Goal: Task Accomplishment & Management: Complete application form

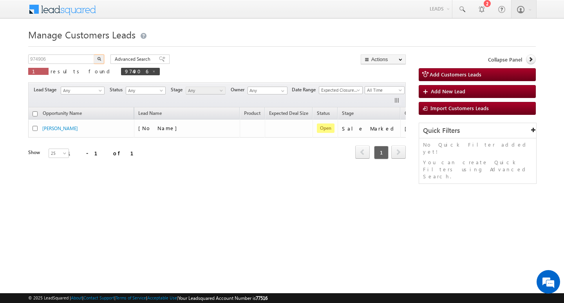
click at [62, 61] on input "974906" at bounding box center [61, 58] width 67 height 9
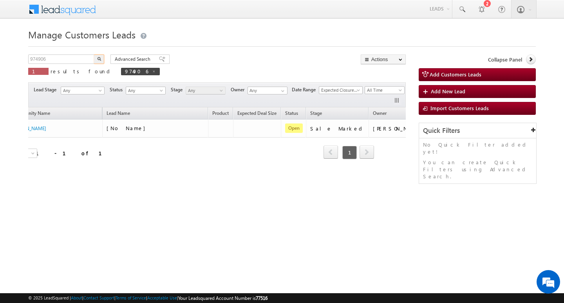
click at [62, 61] on input "974906" at bounding box center [61, 58] width 67 height 9
type input "Search Customers Leads"
click at [69, 60] on input "text" at bounding box center [61, 58] width 67 height 9
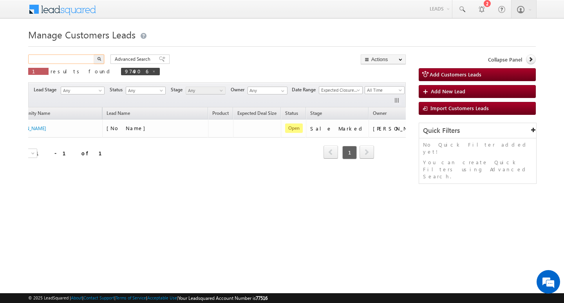
paste input "966369"
type input "966369"
click at [94, 54] on button "button" at bounding box center [99, 58] width 10 height 9
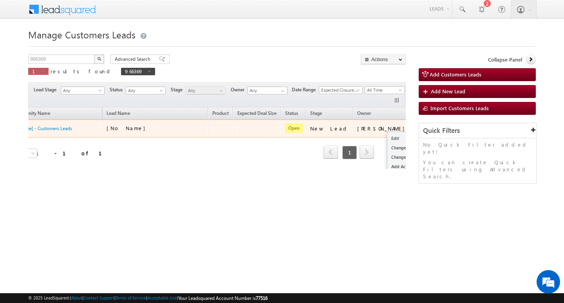
click at [418, 123] on span at bounding box center [422, 127] width 9 height 9
click at [387, 136] on link "Edit" at bounding box center [406, 137] width 39 height 9
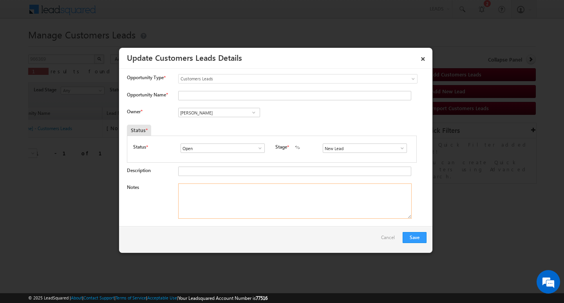
click at [285, 217] on textarea "Notes" at bounding box center [294, 200] width 233 height 35
click at [398, 146] on span at bounding box center [402, 148] width 8 height 6
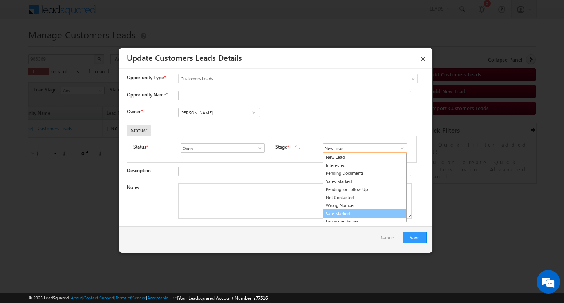
click at [378, 212] on link "Sale Marked" at bounding box center [365, 213] width 84 height 9
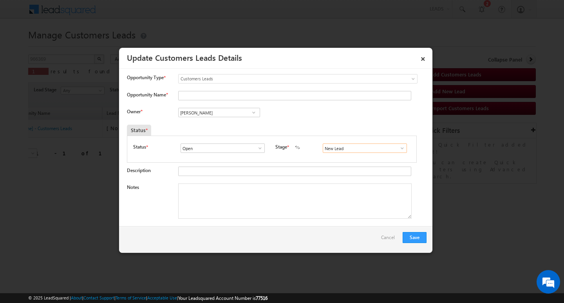
type input "Sale Marked"
click at [301, 191] on textarea "Notes" at bounding box center [294, 200] width 233 height 35
click at [224, 116] on input "[PERSON_NAME]" at bounding box center [219, 112] width 82 height 9
click at [209, 96] on input "Opportunity Name *" at bounding box center [294, 95] width 233 height 9
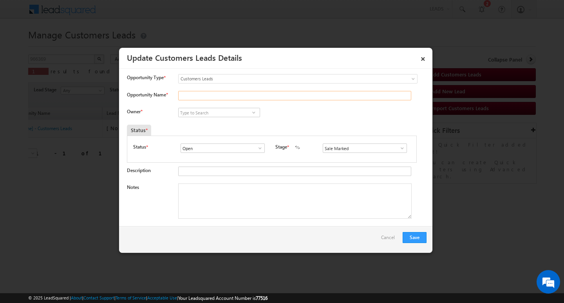
click at [208, 96] on input "Opportunity Name *" at bounding box center [294, 95] width 233 height 9
paste input "[PERSON_NAME]"
type input "[PERSON_NAME]"
click at [207, 177] on div at bounding box center [292, 171] width 229 height 11
click at [206, 191] on textarea "Notes" at bounding box center [294, 200] width 233 height 35
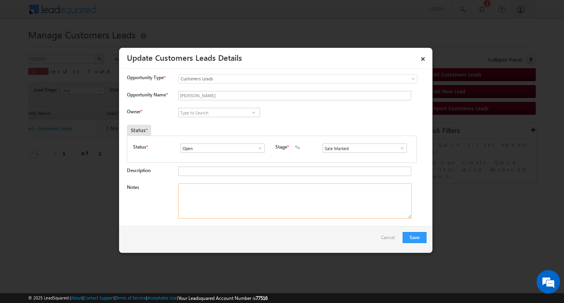
click at [261, 190] on textarea "Notes" at bounding box center [294, 200] width 233 height 35
paste textarea "FARUK BHAI/ ag 48/ Self-Employed / mothe income : 1l / worak expw : 10y / / emi…"
type textarea "FARUK BHAI/ ag 48/ Self-Employed / mothe income : 1l / worak expw : 10y / / emi…"
click at [242, 116] on input at bounding box center [219, 112] width 82 height 9
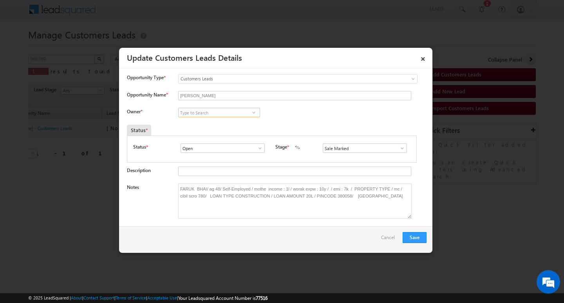
paste input "[PERSON_NAME]"
type input "[PERSON_NAME]"
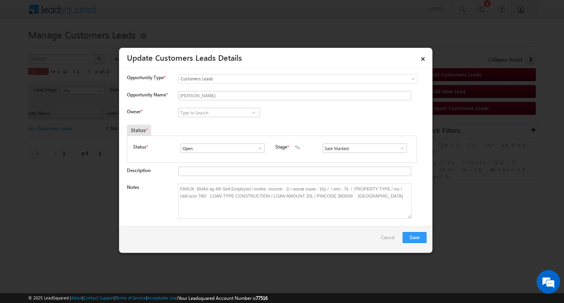
click at [239, 108] on input at bounding box center [219, 112] width 82 height 9
click at [200, 112] on input at bounding box center [219, 112] width 82 height 9
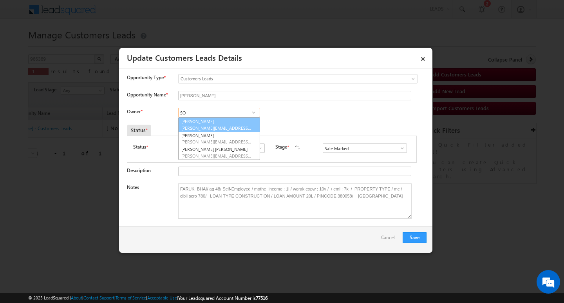
type input "S"
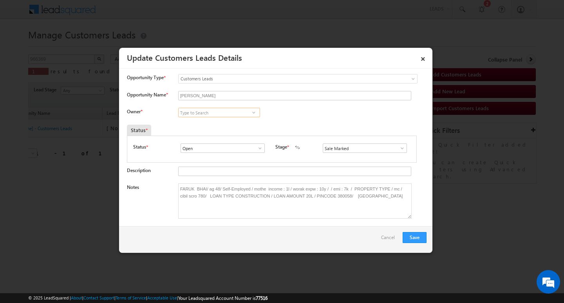
click at [231, 113] on input at bounding box center [219, 112] width 82 height 9
paste input "[PERSON_NAME]"
click at [215, 124] on link "[PERSON_NAME] [PERSON_NAME][EMAIL_ADDRESS][DOMAIN_NAME]" at bounding box center [219, 124] width 82 height 15
type input "[PERSON_NAME]"
click at [419, 233] on button "Save" at bounding box center [414, 237] width 24 height 11
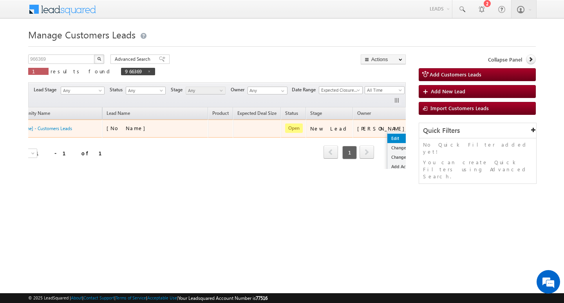
click at [387, 134] on link "Edit" at bounding box center [406, 137] width 39 height 9
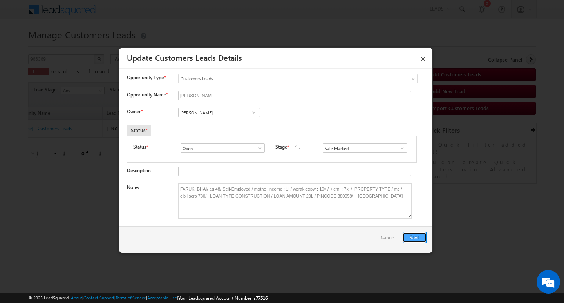
click at [411, 238] on button "Save" at bounding box center [414, 237] width 24 height 11
